Goal: Book appointment/travel/reservation

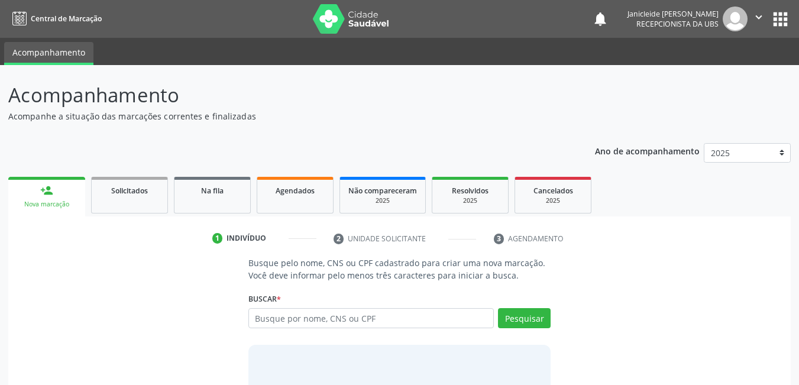
click at [332, 325] on input "text" at bounding box center [371, 318] width 246 height 20
type input "706400637779584"
click at [526, 323] on button "Pesquisar" at bounding box center [524, 318] width 53 height 20
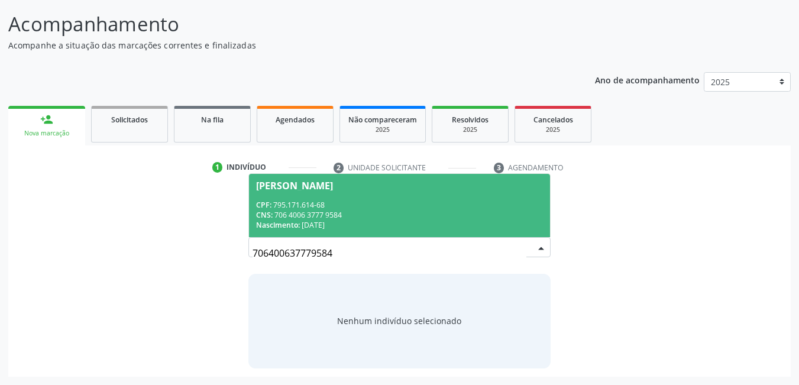
click at [363, 198] on span "[PERSON_NAME] CPF: 795.171.614-68 CNS: 706 4006 3777 9584 Nascimento: [DATE]" at bounding box center [400, 205] width 302 height 63
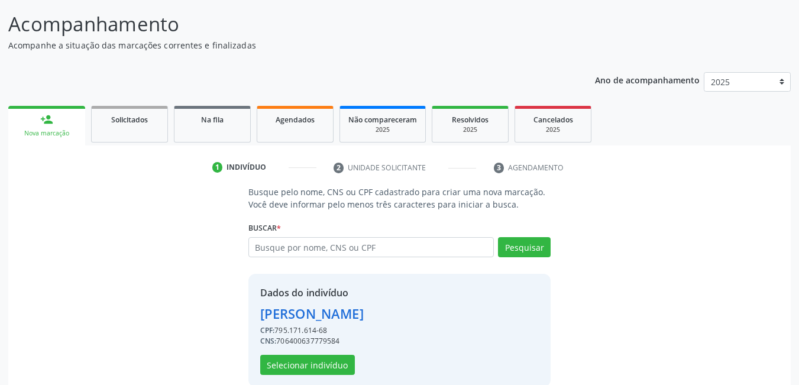
scroll to position [89, 0]
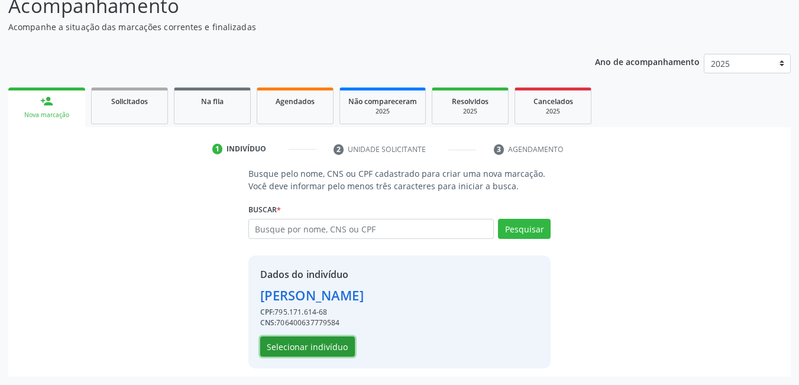
click at [319, 349] on button "Selecionar indivíduo" at bounding box center [307, 346] width 95 height 20
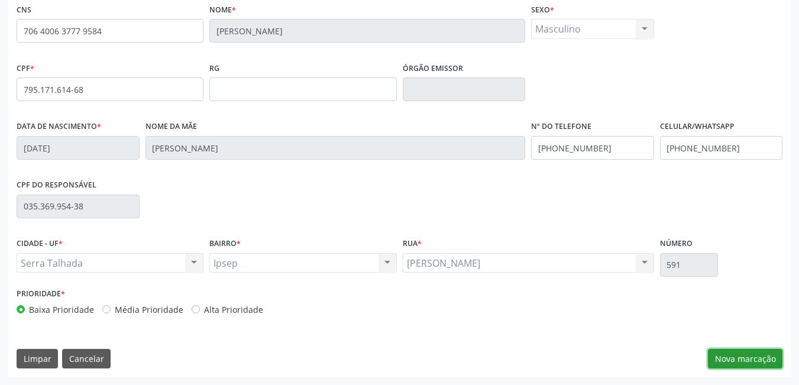
click at [753, 358] on button "Nova marcação" at bounding box center [745, 359] width 75 height 20
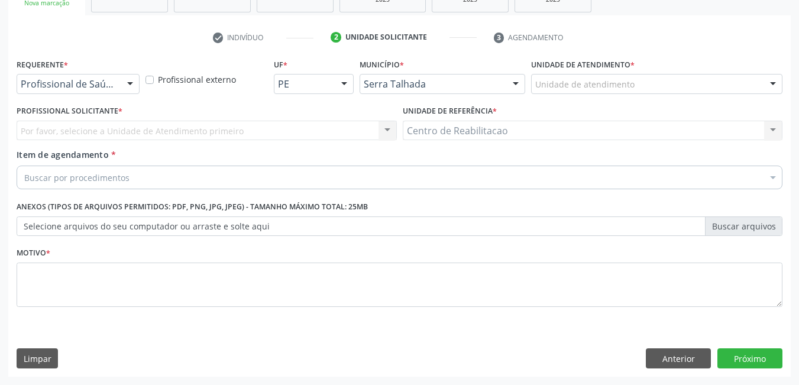
scroll to position [201, 0]
click at [160, 177] on div "Buscar por procedimentos" at bounding box center [400, 178] width 766 height 24
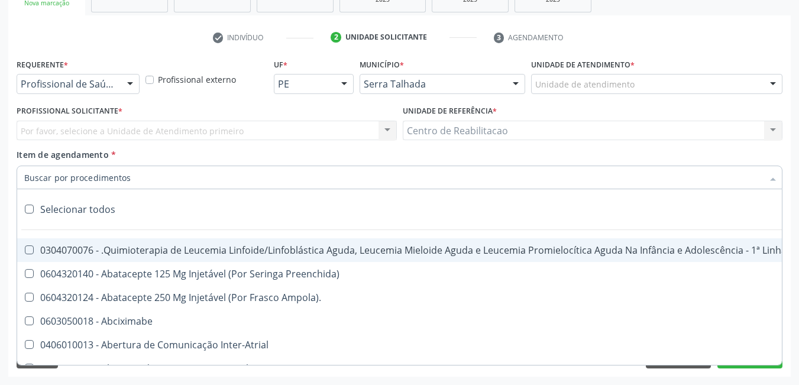
click at [130, 179] on input "Item de agendamento *" at bounding box center [393, 178] width 739 height 24
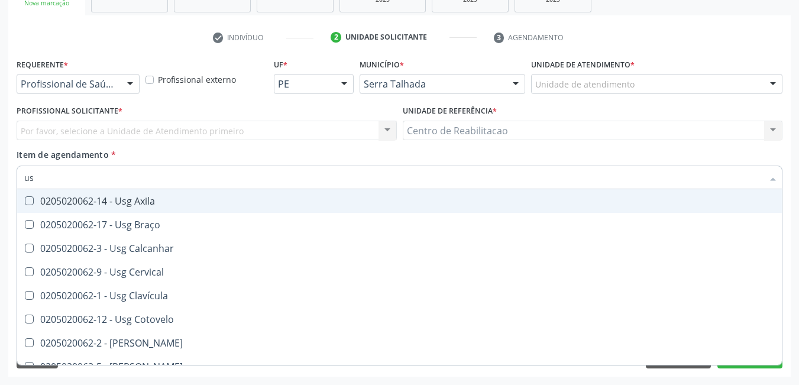
type input "u"
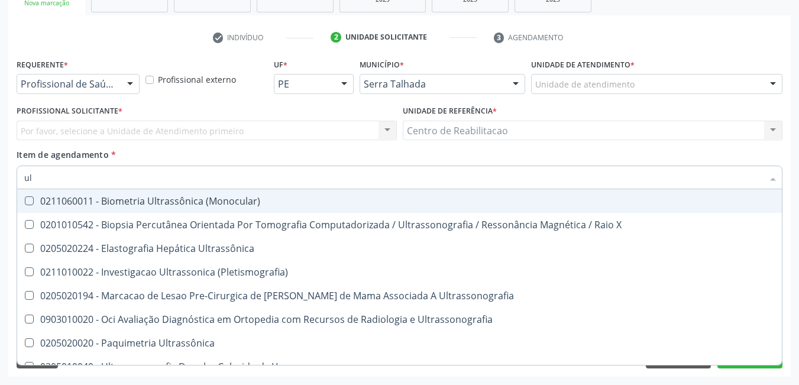
type input "u"
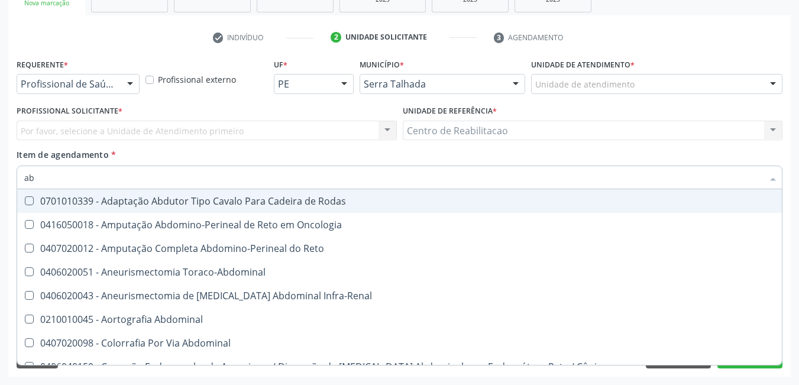
type input "a"
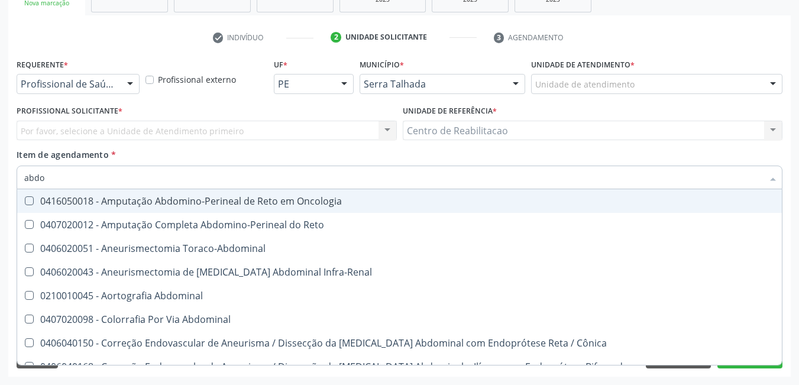
type input "abdo"
drag, startPoint x: 104, startPoint y: 81, endPoint x: 109, endPoint y: 86, distance: 7.1
click at [21, 81] on input "text" at bounding box center [21, 90] width 0 height 24
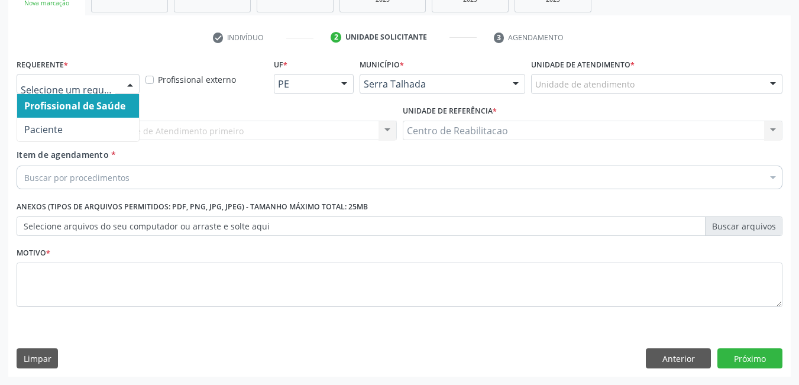
click at [111, 86] on input "text" at bounding box center [68, 90] width 95 height 24
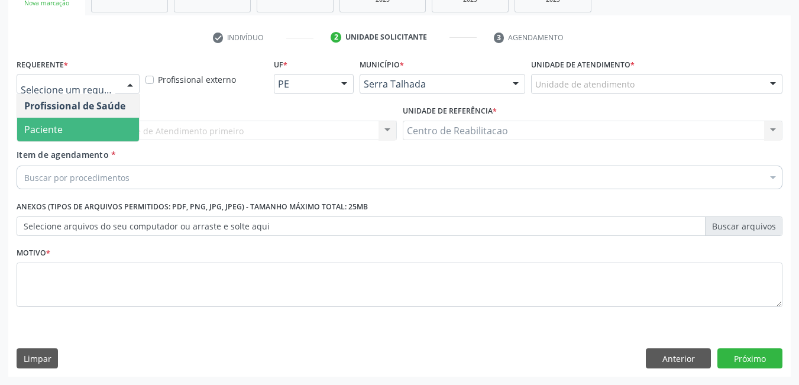
click at [61, 130] on span "Paciente" at bounding box center [43, 129] width 38 height 13
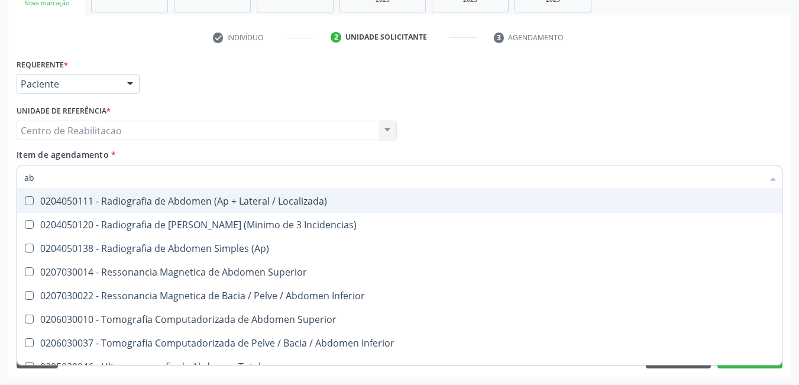
type input "a"
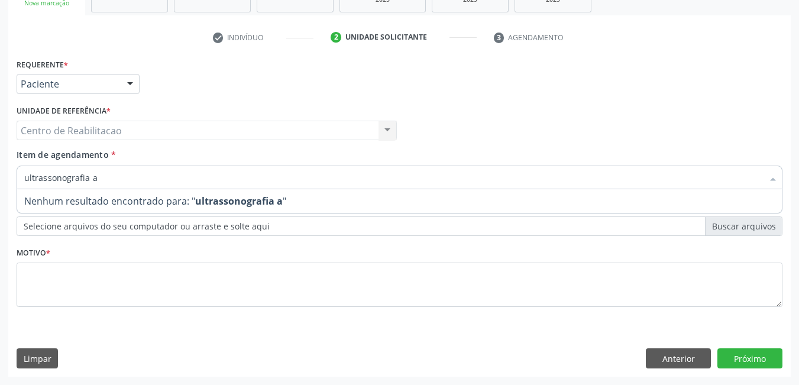
type input "ultrassonografia"
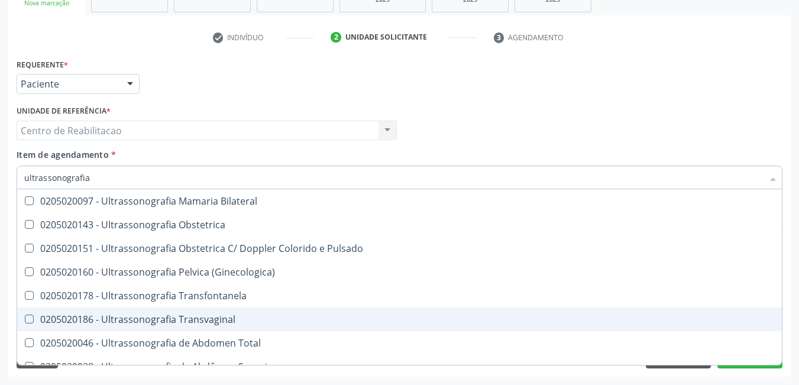
scroll to position [177, 0]
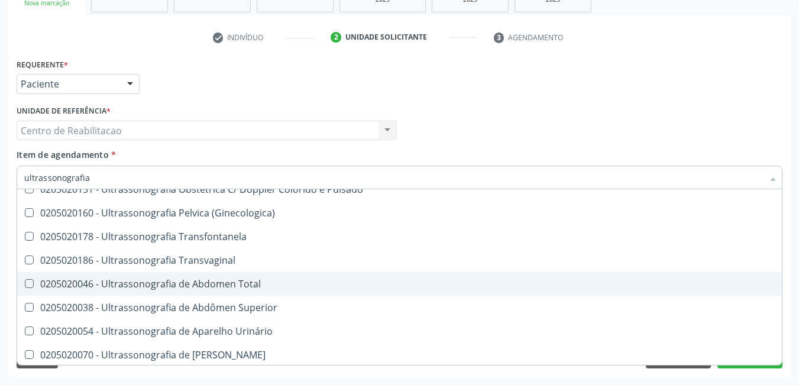
click at [28, 283] on Total at bounding box center [29, 283] width 9 height 9
click at [25, 283] on Total "checkbox" at bounding box center [21, 284] width 8 height 8
checkbox Total "true"
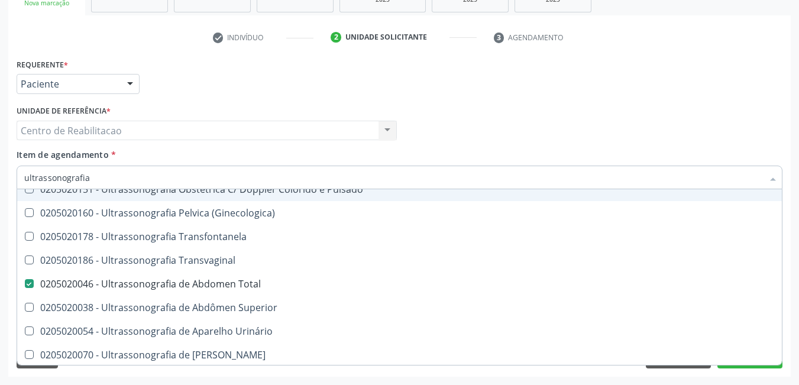
type input "ultrassonografia d"
checkbox Ultrassonografia "true"
checkbox Total "false"
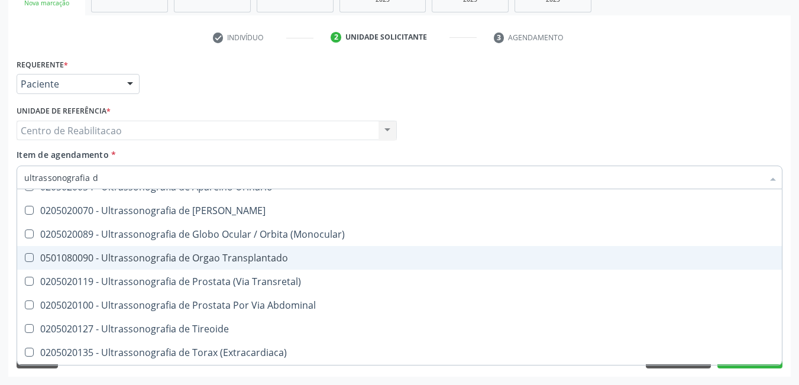
type input "ultrassonografia de"
checkbox Vasos "true"
checkbox Total "false"
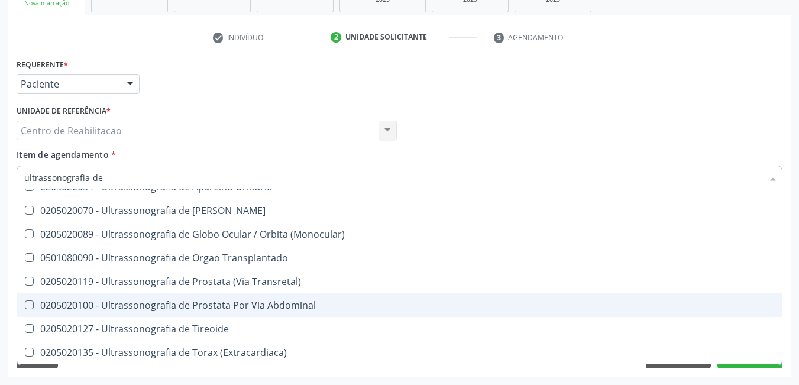
scroll to position [62, 0]
type input "ultrassonografia de p"
checkbox Total "false"
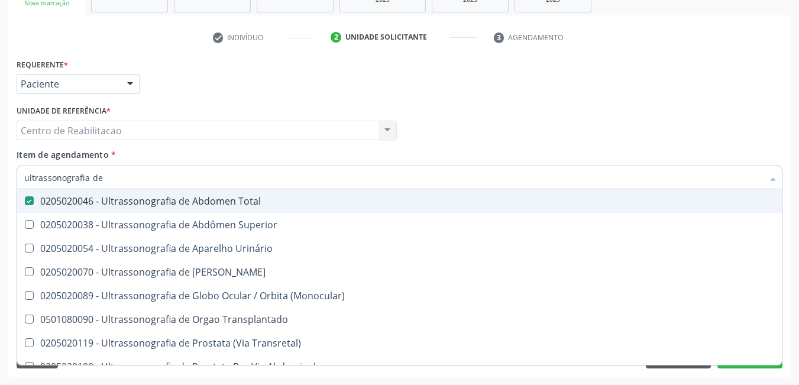
type input "ultrassonografia de p"
checkbox Total "false"
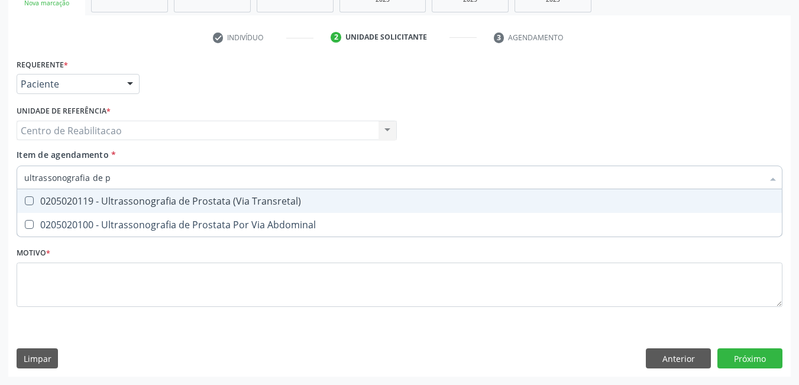
type input "ultrassonografia de pr"
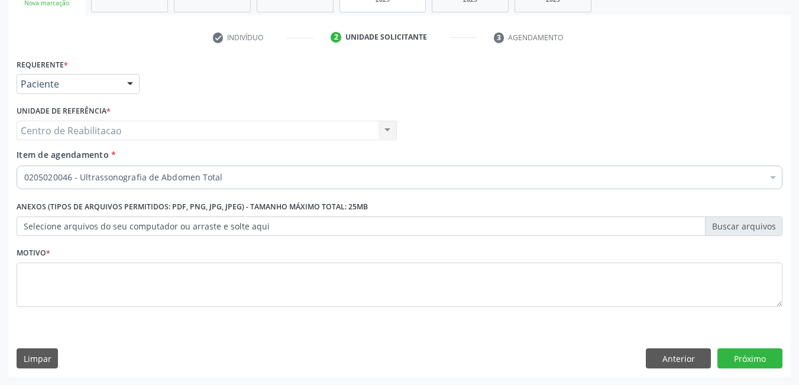
checkbox Total "true"
click at [251, 185] on div "0205020046 - Ultrassonografia de Abdomen Total" at bounding box center [400, 178] width 766 height 24
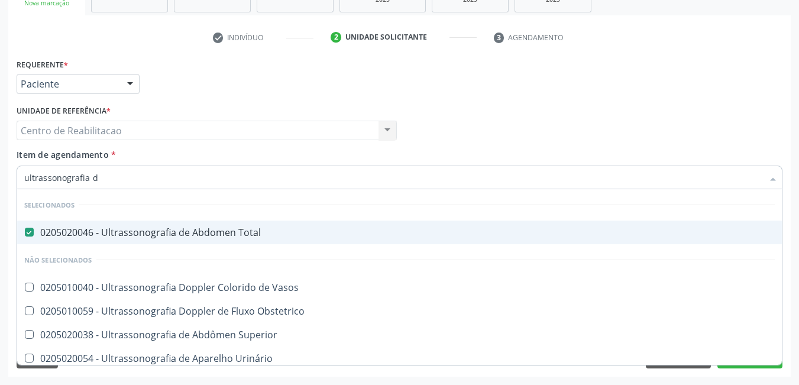
type input "ultrassonografia de"
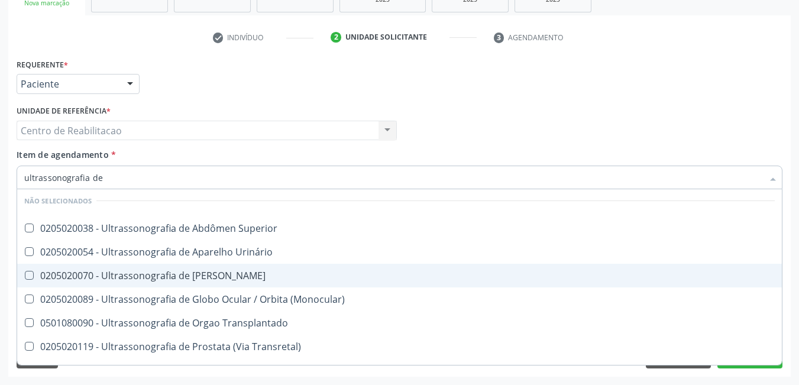
scroll to position [118, 0]
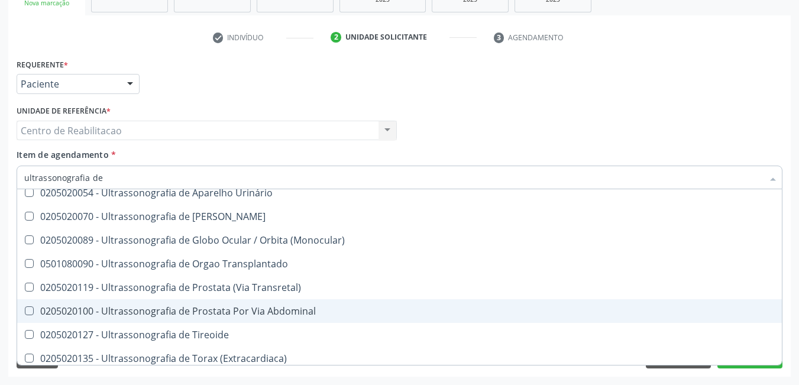
click at [25, 312] on Abdominal at bounding box center [29, 310] width 9 height 9
click at [25, 312] on Abdominal "checkbox" at bounding box center [21, 311] width 8 height 8
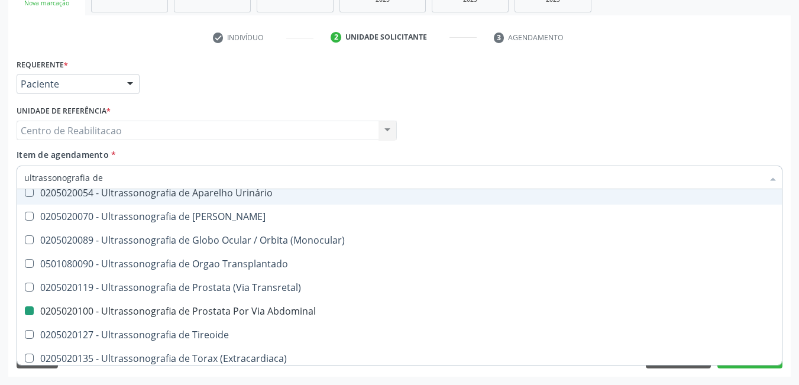
click at [477, 92] on div "Requerente * Paciente Profissional de Saúde Paciente Nenhum resultado encontrad…" at bounding box center [400, 79] width 772 height 46
checkbox Abdominal "false"
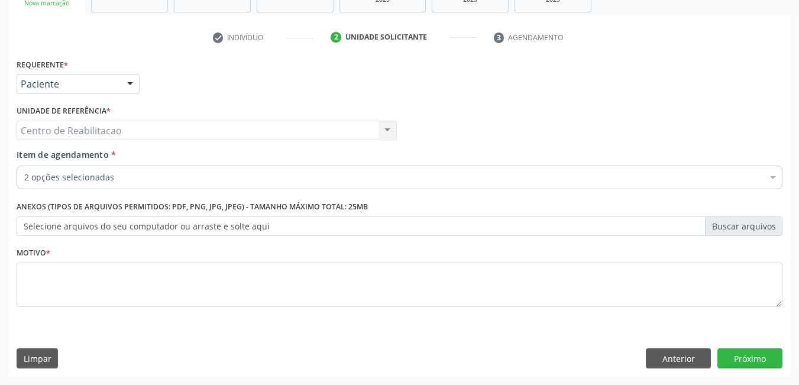
scroll to position [0, 0]
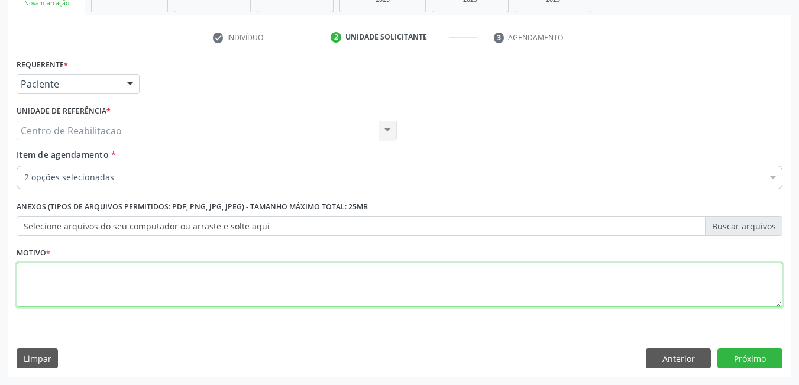
click at [147, 286] on textarea at bounding box center [400, 285] width 766 height 45
type textarea "**"
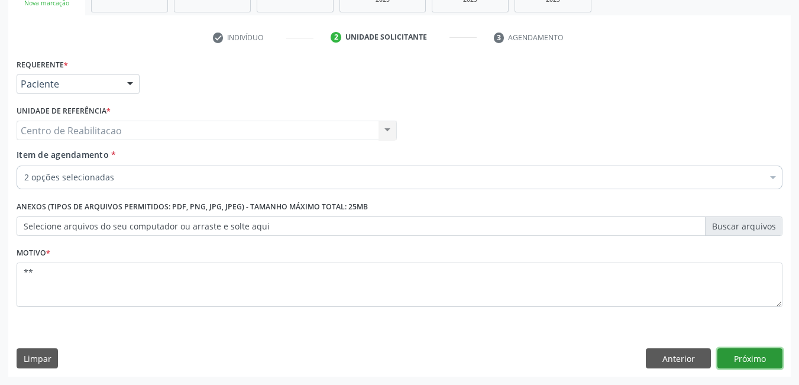
click at [749, 362] on button "Próximo" at bounding box center [749, 358] width 65 height 20
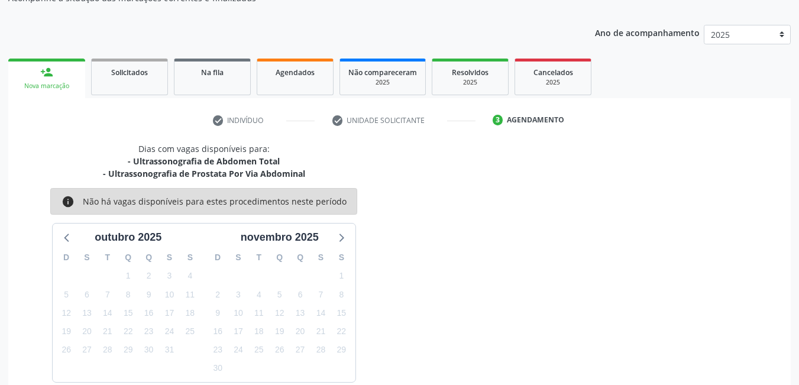
scroll to position [177, 0]
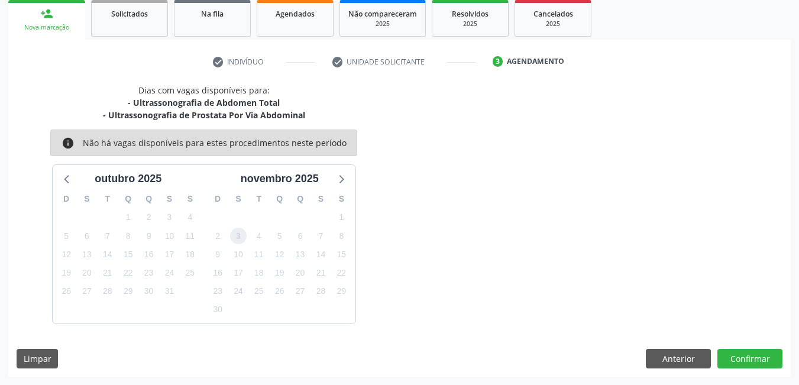
click at [234, 236] on span "3" at bounding box center [238, 236] width 17 height 17
click at [674, 362] on button "Anterior" at bounding box center [678, 359] width 65 height 20
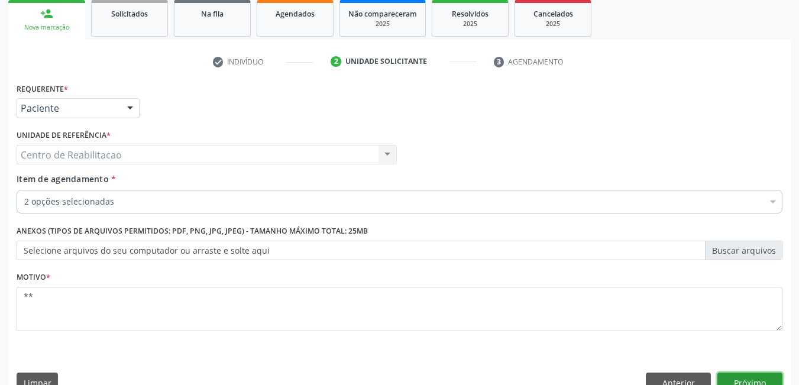
click at [755, 377] on button "Próximo" at bounding box center [749, 383] width 65 height 20
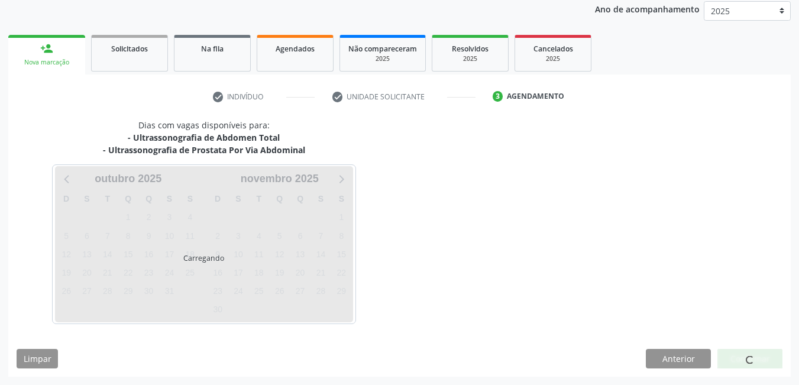
scroll to position [142, 0]
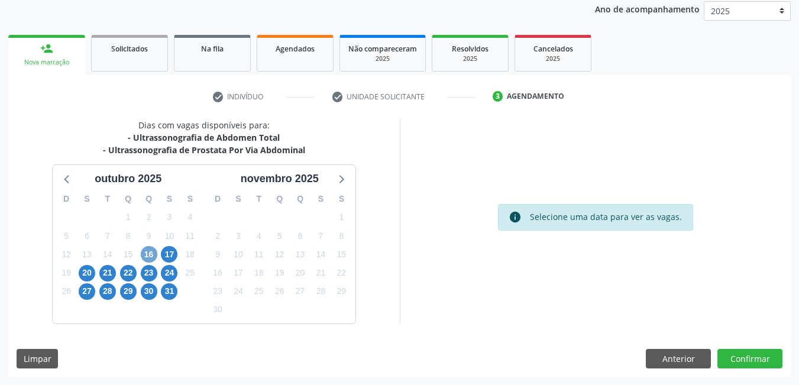
click at [153, 253] on span "16" at bounding box center [149, 254] width 17 height 17
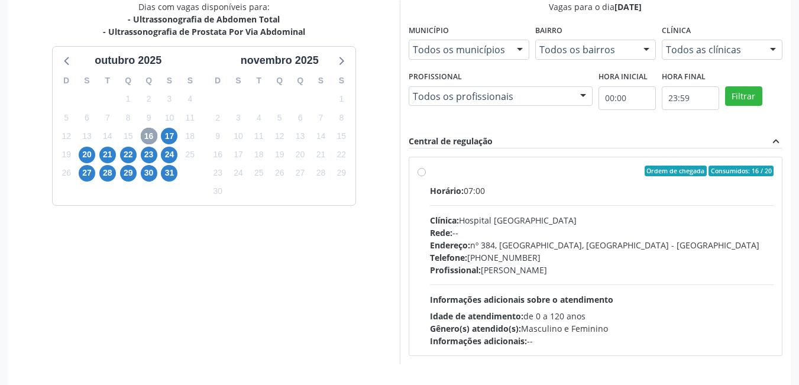
scroll to position [300, 0]
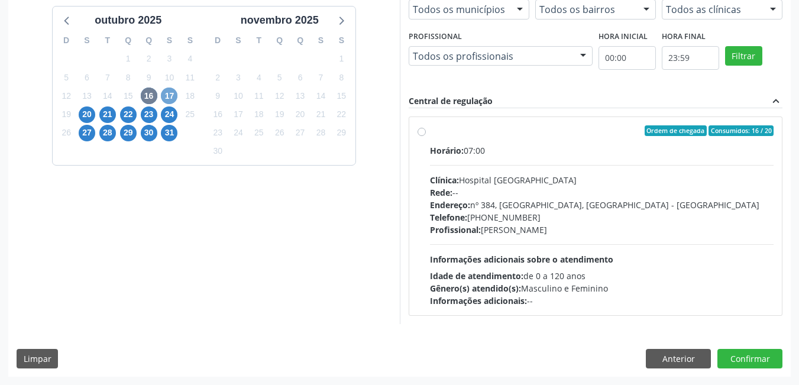
click at [169, 94] on span "17" at bounding box center [169, 96] width 17 height 17
click at [88, 116] on span "20" at bounding box center [87, 114] width 17 height 17
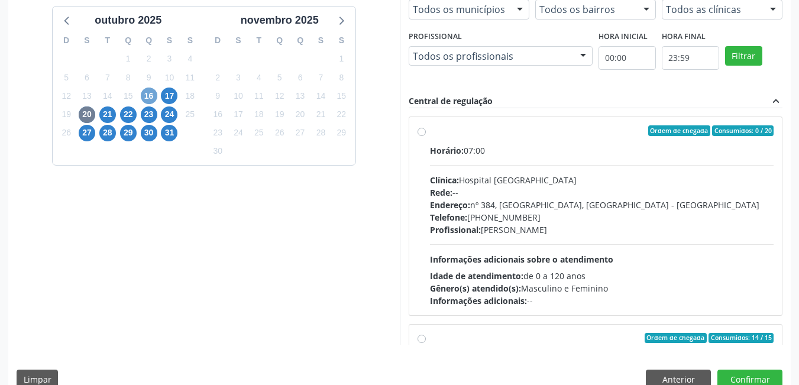
click at [144, 99] on span "16" at bounding box center [149, 96] width 17 height 17
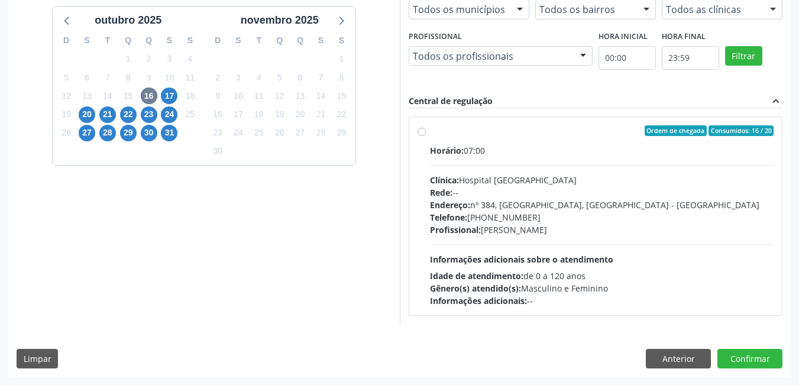
click at [430, 134] on label "Ordem de chegada Consumidos: 16 / 20 Horário: 07:00 Clínica: Hospital [GEOGRAPH…" at bounding box center [602, 216] width 344 height 182
click at [424, 134] on input "Ordem de chegada Consumidos: 16 / 20 Horário: 07:00 Clínica: Hospital [GEOGRAPH…" at bounding box center [422, 130] width 8 height 11
radio input "true"
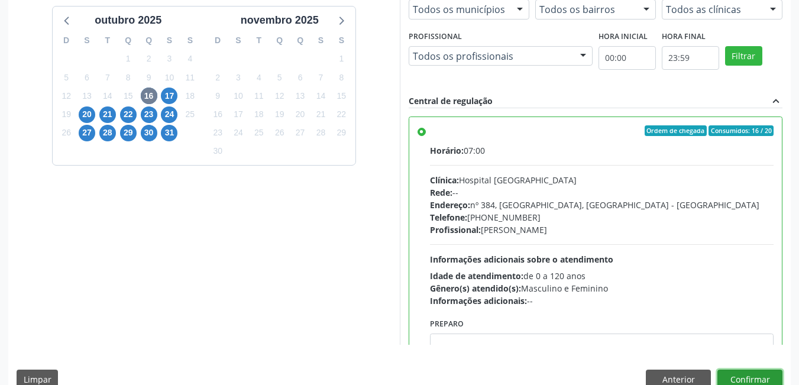
click at [742, 378] on button "Confirmar" at bounding box center [749, 380] width 65 height 20
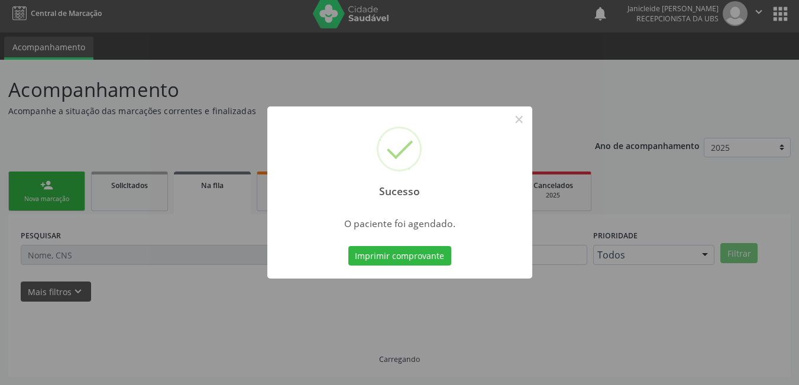
scroll to position [5, 0]
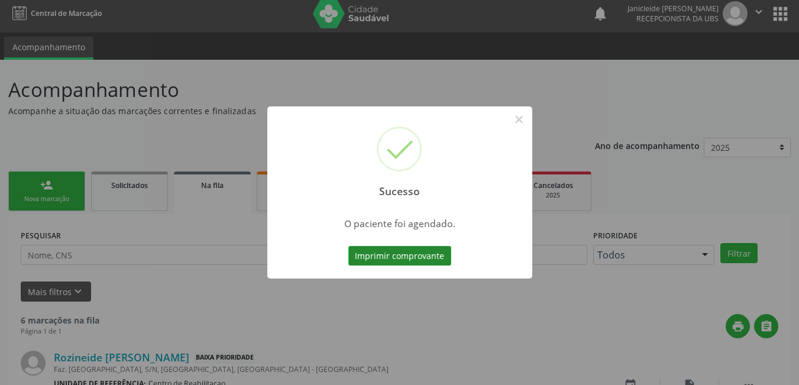
click at [412, 253] on button "Imprimir comprovante" at bounding box center [399, 256] width 103 height 20
